Goal: Find specific page/section: Find specific page/section

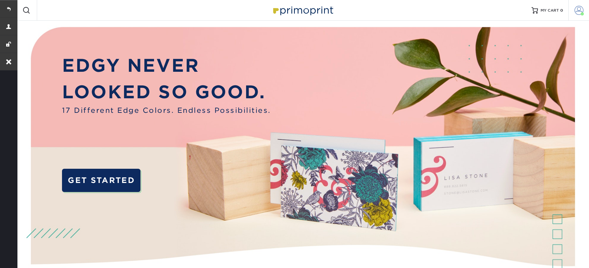
click at [578, 10] on span at bounding box center [579, 10] width 9 height 9
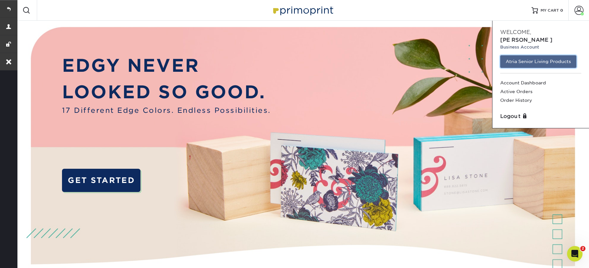
click at [544, 55] on link "Atria Senior Living Products" at bounding box center [539, 61] width 76 height 12
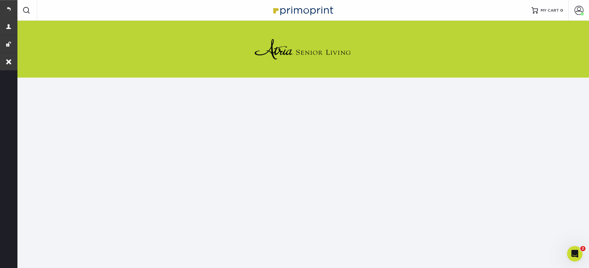
click at [300, 52] on img at bounding box center [302, 49] width 97 height 26
drag, startPoint x: 237, startPoint y: 45, endPoint x: 300, endPoint y: 55, distance: 63.8
click at [300, 55] on div at bounding box center [303, 49] width 378 height 57
drag, startPoint x: 313, startPoint y: 54, endPoint x: 3, endPoint y: 126, distance: 318.1
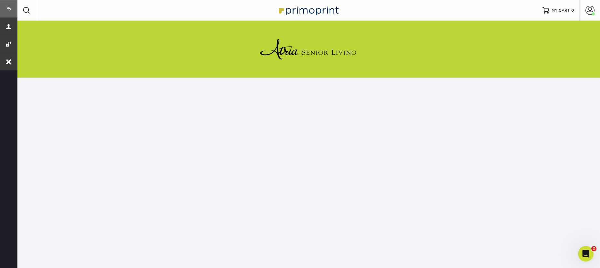
click at [11, 8] on link at bounding box center [8, 8] width 17 height 17
